Goal: Information Seeking & Learning: Learn about a topic

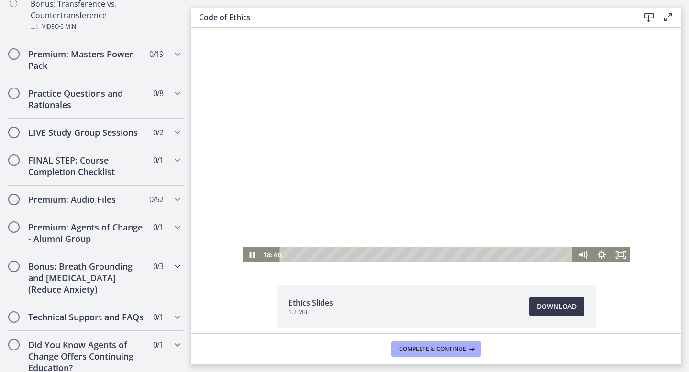
scroll to position [739, 0]
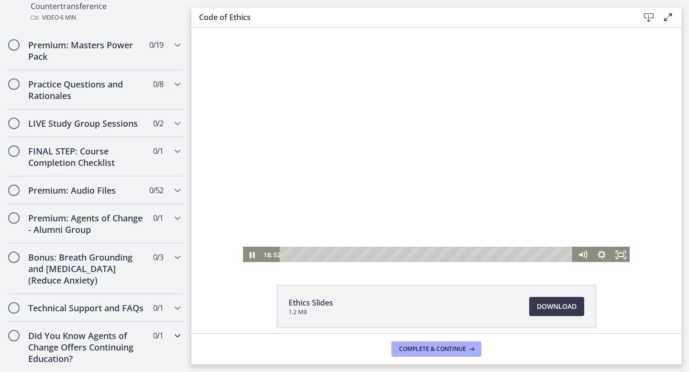
click at [171, 337] on div "Did You Know Agents of Change Offers Continuing Education? 0 / 1 Completed" at bounding box center [96, 347] width 176 height 51
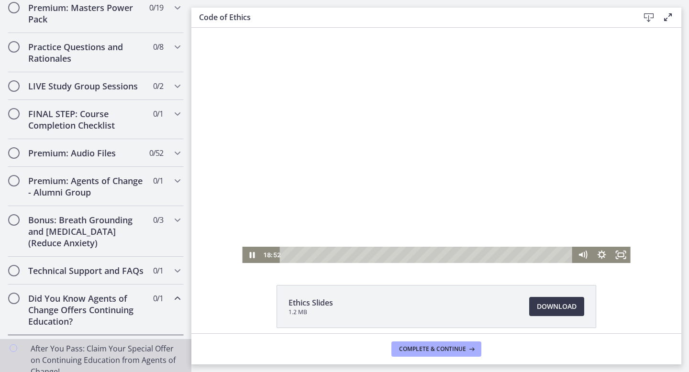
scroll to position [494, 0]
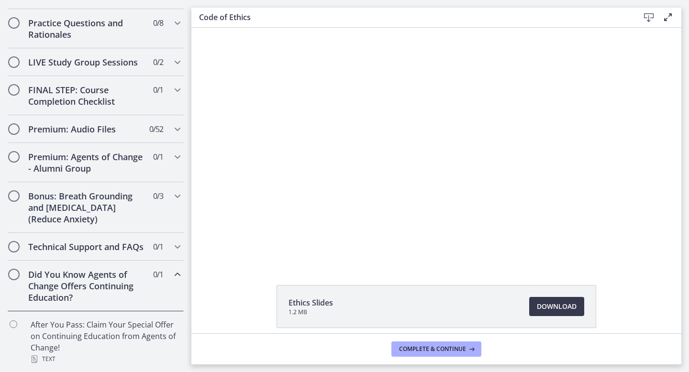
click at [177, 271] on icon "Chapters" at bounding box center [177, 274] width 11 height 11
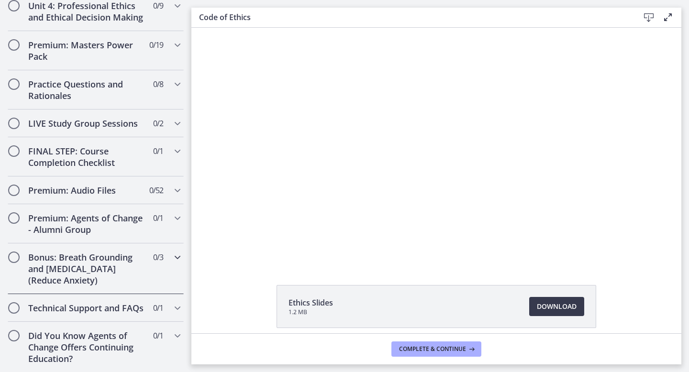
click at [174, 256] on icon "Chapters" at bounding box center [177, 257] width 11 height 11
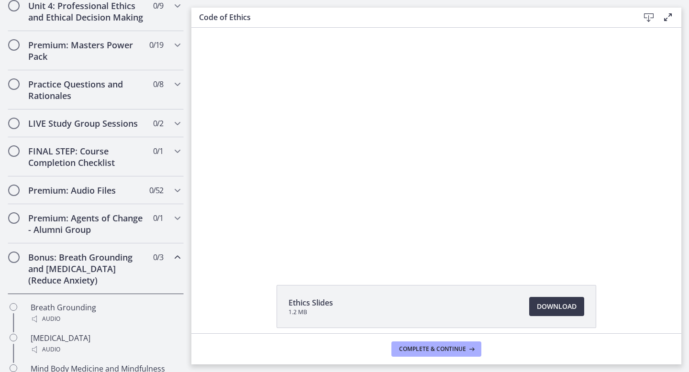
click at [174, 256] on icon "Chapters" at bounding box center [177, 257] width 11 height 11
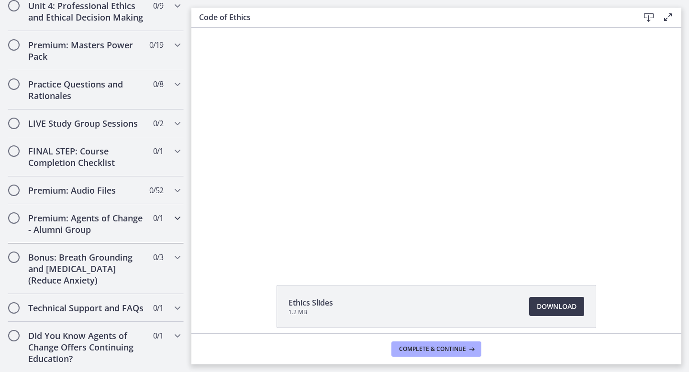
click at [174, 218] on icon "Chapters" at bounding box center [177, 218] width 11 height 11
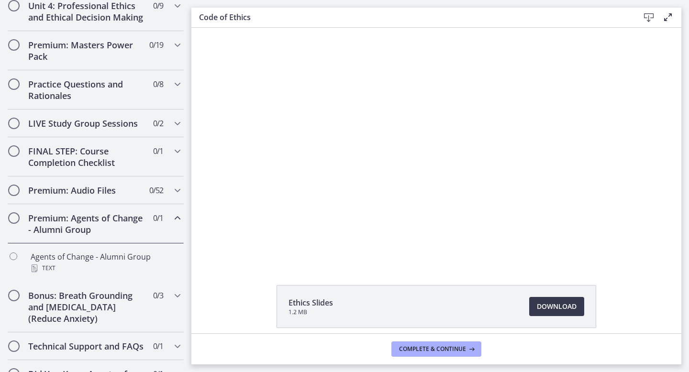
click at [174, 218] on icon "Chapters" at bounding box center [177, 218] width 11 height 11
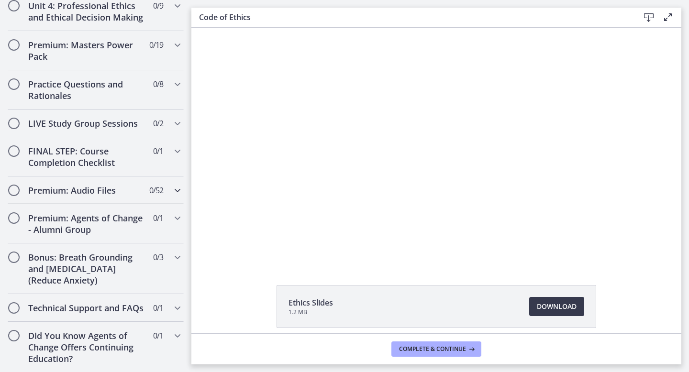
click at [178, 191] on icon "Chapters" at bounding box center [177, 190] width 11 height 11
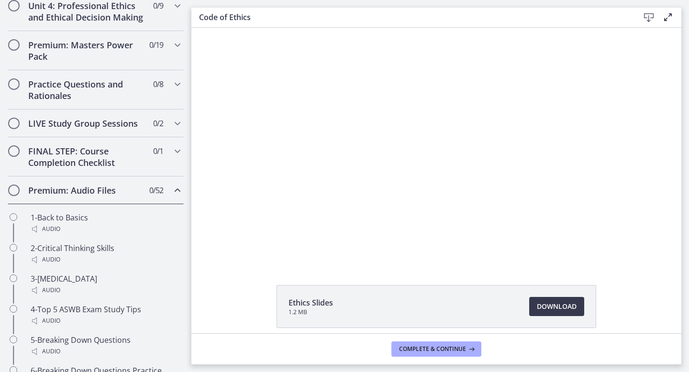
click at [178, 191] on icon "Chapters" at bounding box center [177, 190] width 11 height 11
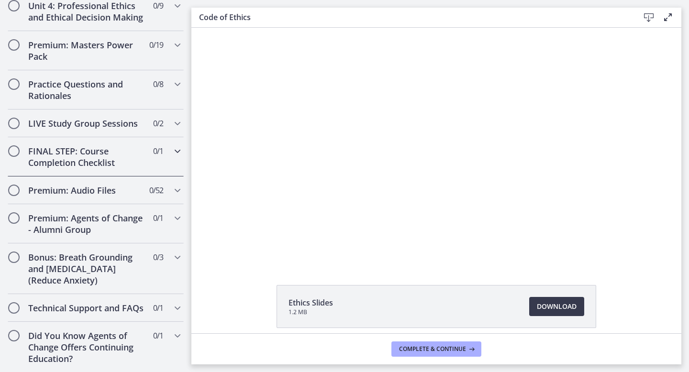
click at [177, 149] on icon "Chapters" at bounding box center [177, 151] width 11 height 11
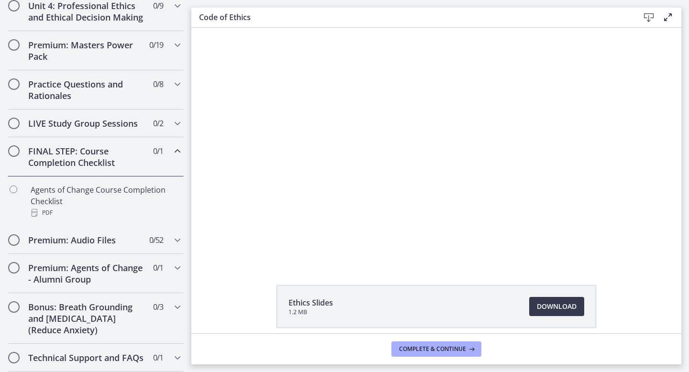
click at [177, 149] on icon "Chapters" at bounding box center [177, 151] width 11 height 11
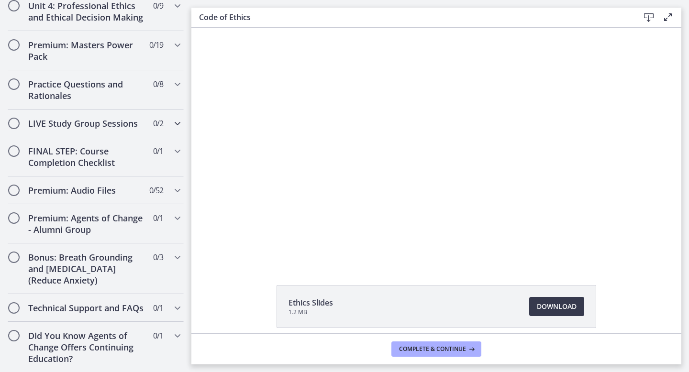
click at [177, 122] on icon "Chapters" at bounding box center [177, 123] width 11 height 11
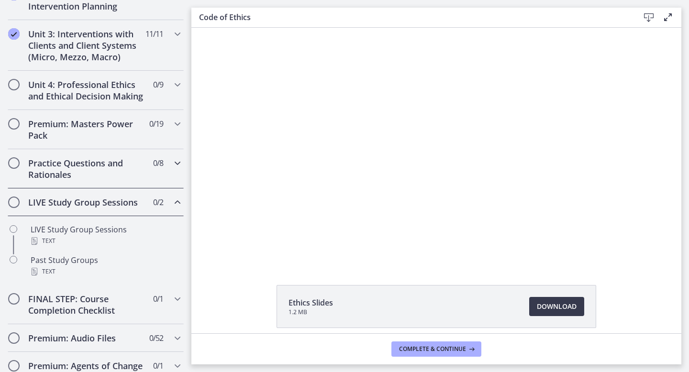
scroll to position [352, 0]
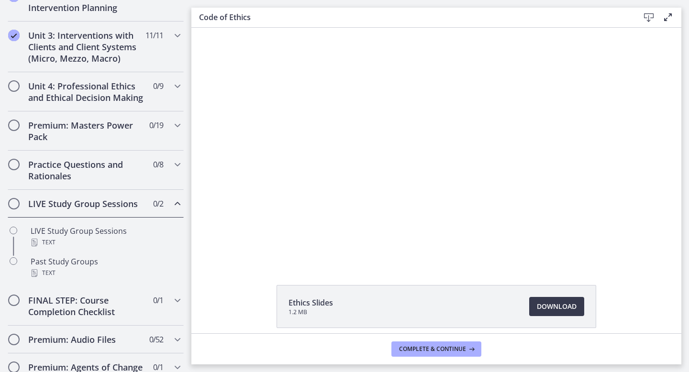
click at [175, 205] on icon "Chapters" at bounding box center [177, 203] width 11 height 11
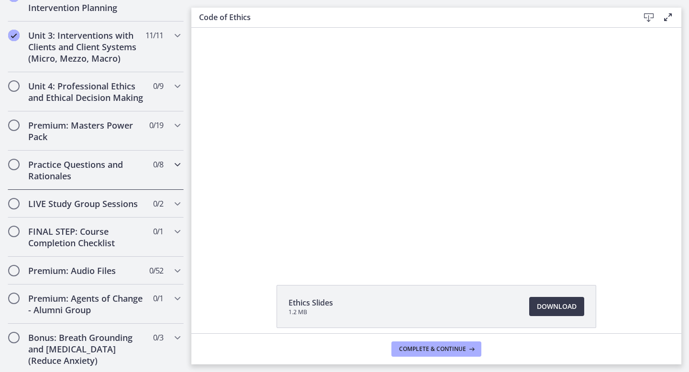
click at [178, 167] on icon "Chapters" at bounding box center [177, 164] width 11 height 11
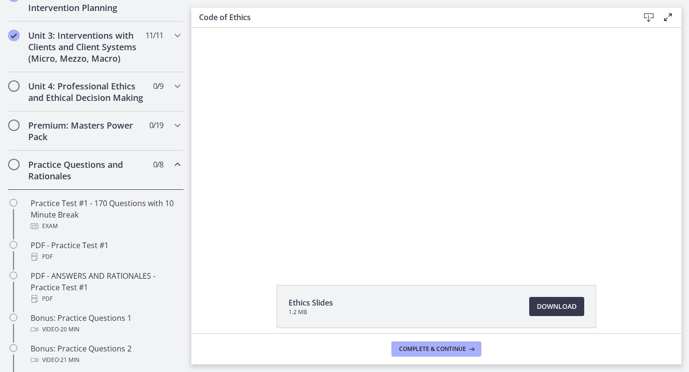
click at [178, 167] on icon "Chapters" at bounding box center [177, 164] width 11 height 11
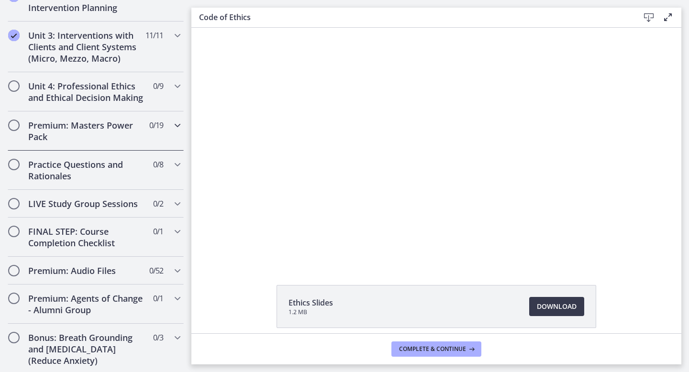
click at [178, 128] on icon "Chapters" at bounding box center [177, 125] width 11 height 11
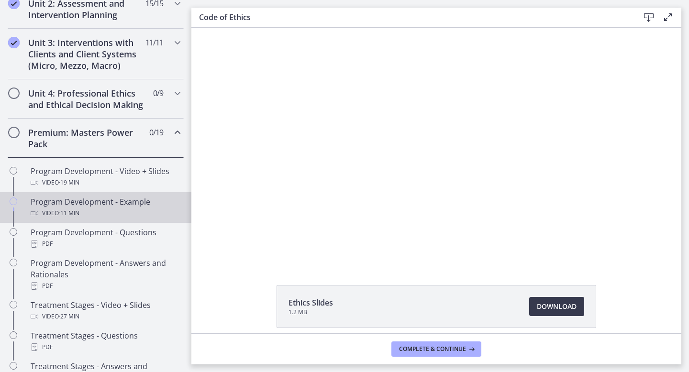
scroll to position [327, 0]
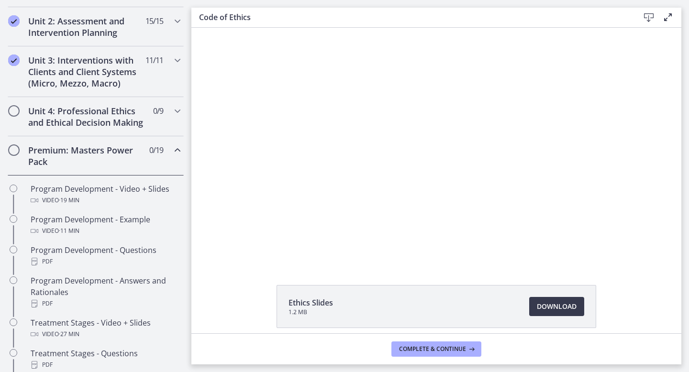
click at [177, 147] on icon "Chapters" at bounding box center [177, 150] width 11 height 11
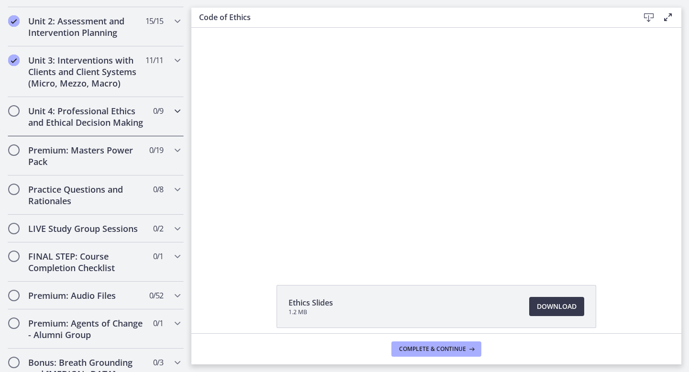
click at [178, 112] on icon "Chapters" at bounding box center [177, 110] width 11 height 11
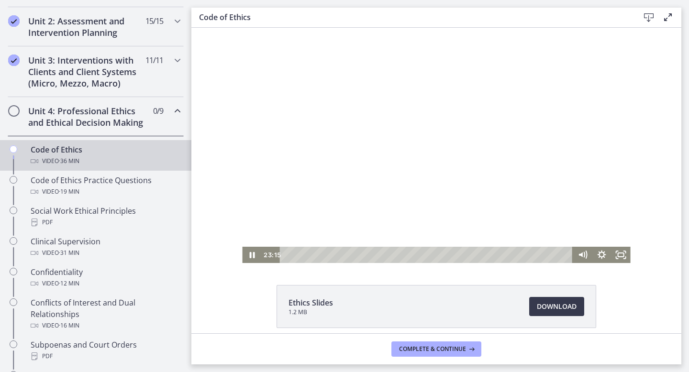
click at [356, 139] on div at bounding box center [436, 142] width 388 height 243
